Goal: Information Seeking & Learning: Learn about a topic

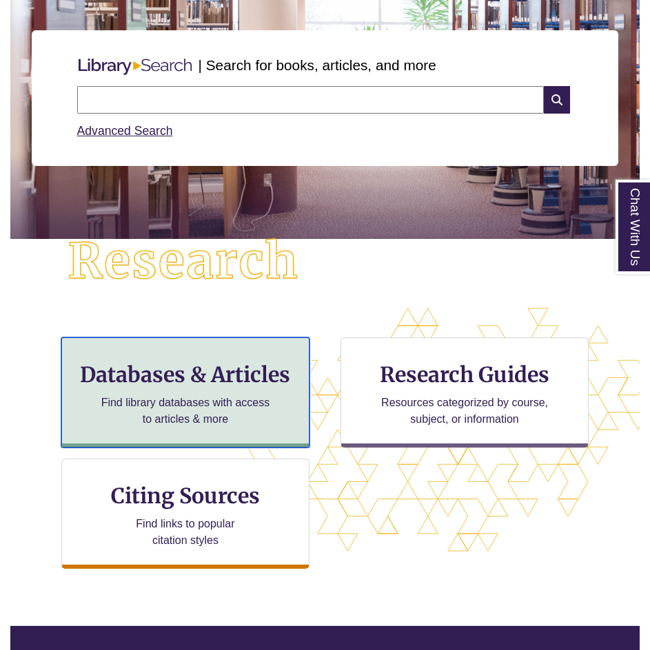
click at [240, 404] on p "Find library databases with access to articles & more" at bounding box center [186, 411] width 180 height 33
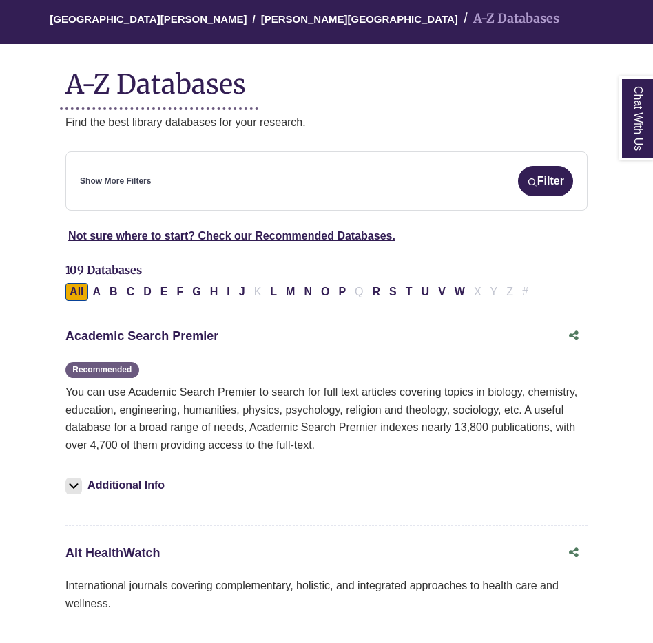
scroll to position [138, 0]
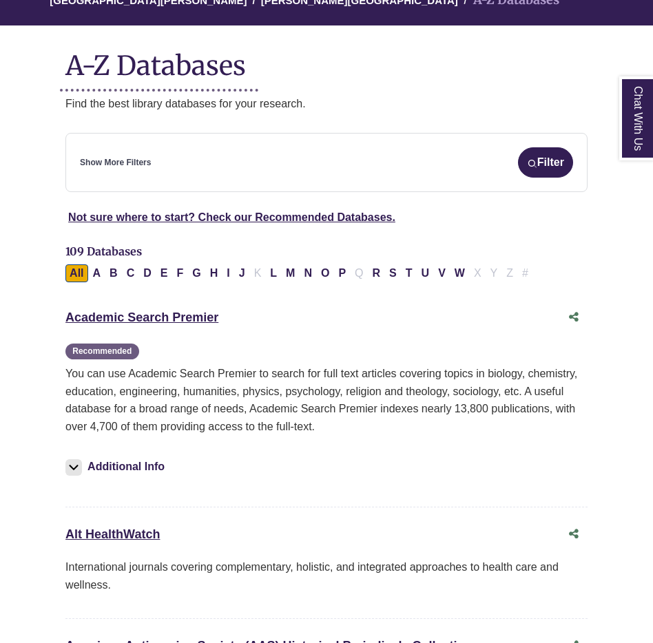
click at [154, 165] on div "Show More Filters Filter" at bounding box center [326, 162] width 493 height 30
click at [535, 175] on button "Filter" at bounding box center [545, 162] width 55 height 30
click at [125, 320] on link "Academic Search Premier This link opens in a new window" at bounding box center [141, 318] width 153 height 14
click at [158, 314] on link "Academic Search Premier This link opens in a new window" at bounding box center [141, 318] width 153 height 14
